Goal: Task Accomplishment & Management: Manage account settings

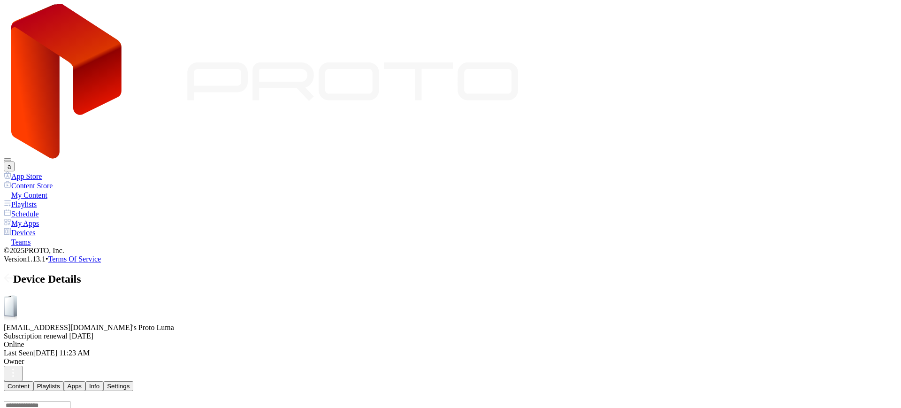
click at [58, 190] on div "My Content" at bounding box center [451, 194] width 894 height 9
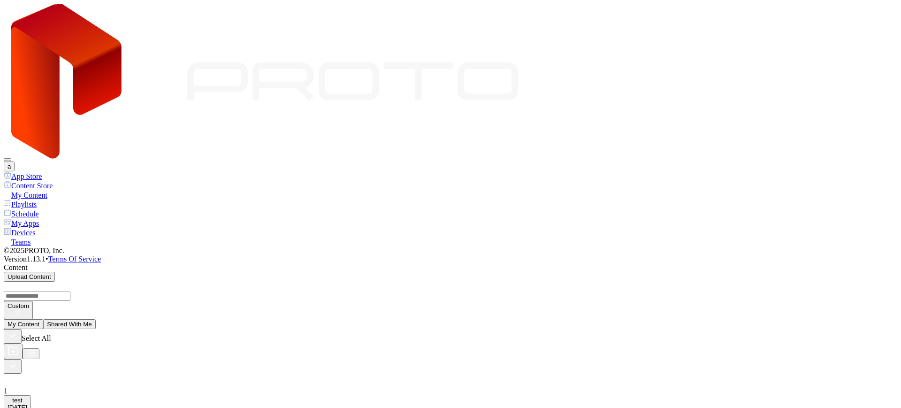
click at [15, 161] on button "a" at bounding box center [9, 166] width 11 height 10
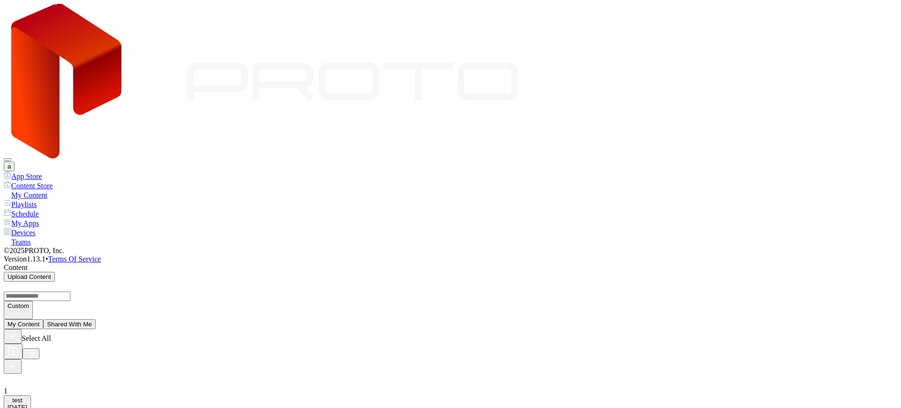
click at [15, 161] on button "a" at bounding box center [9, 166] width 11 height 10
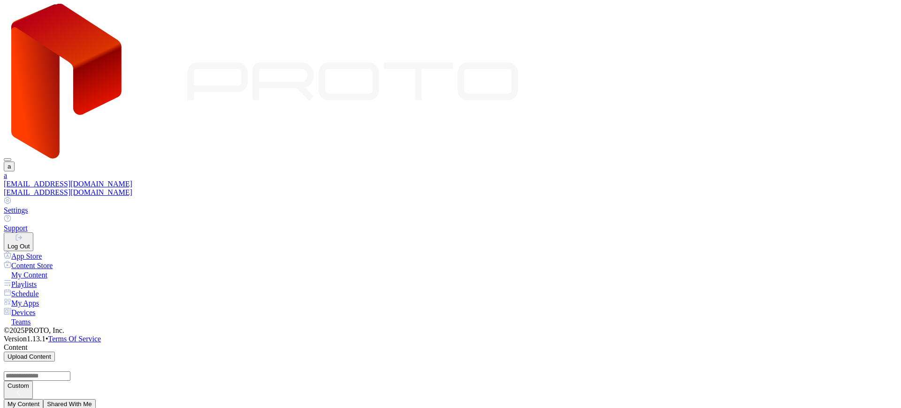
click at [33, 232] on button "Log Out" at bounding box center [19, 241] width 30 height 19
